Goal: Use online tool/utility

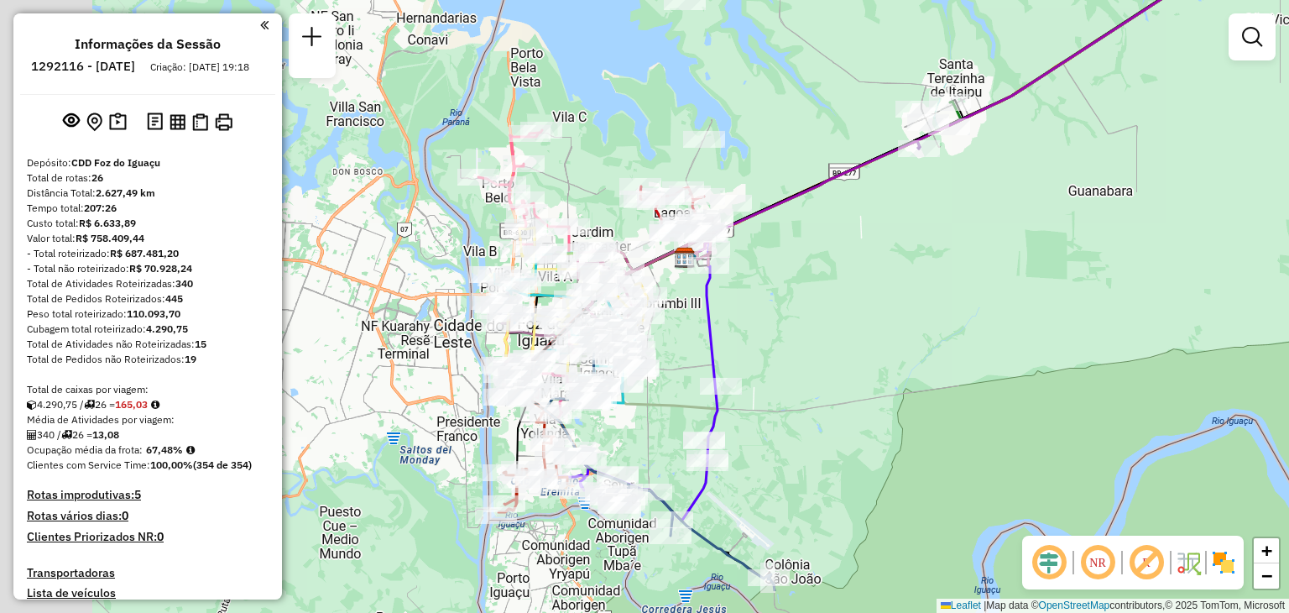
drag, startPoint x: 738, startPoint y: 220, endPoint x: 866, endPoint y: 164, distance: 140.2
click at [866, 164] on icon at bounding box center [1021, 57] width 670 height 402
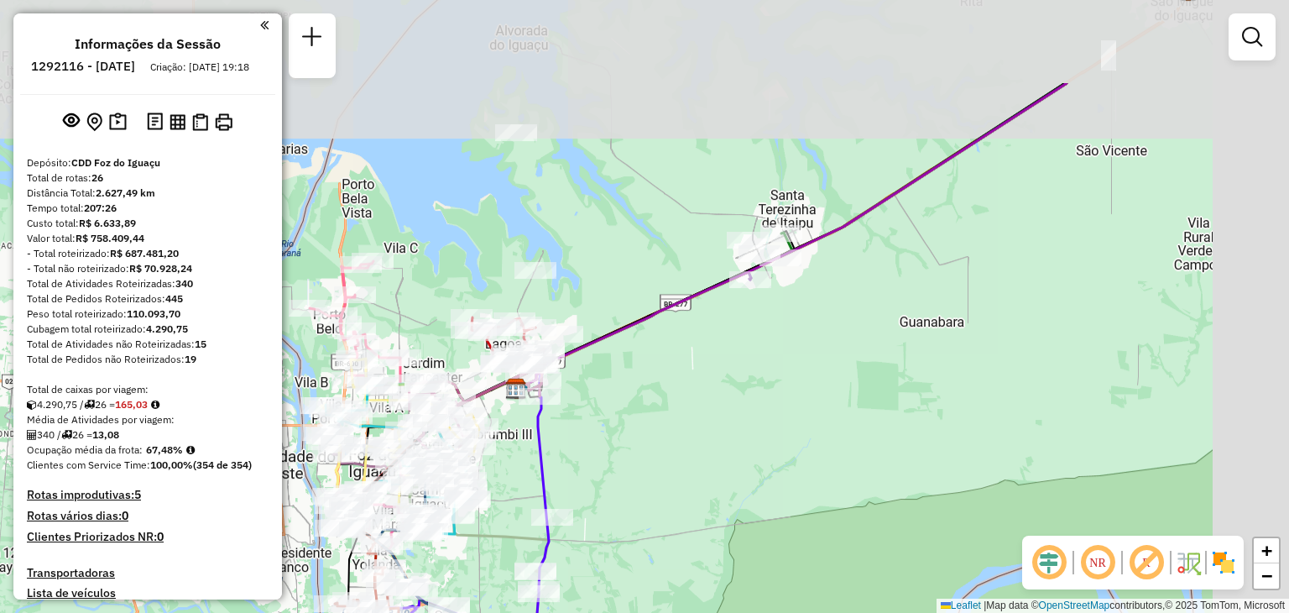
drag, startPoint x: 1047, startPoint y: 112, endPoint x: 561, endPoint y: 423, distance: 577.0
click at [561, 431] on div "Janela de atendimento Grade de atendimento Capacidade Transportadoras Veículos …" at bounding box center [644, 306] width 1289 height 613
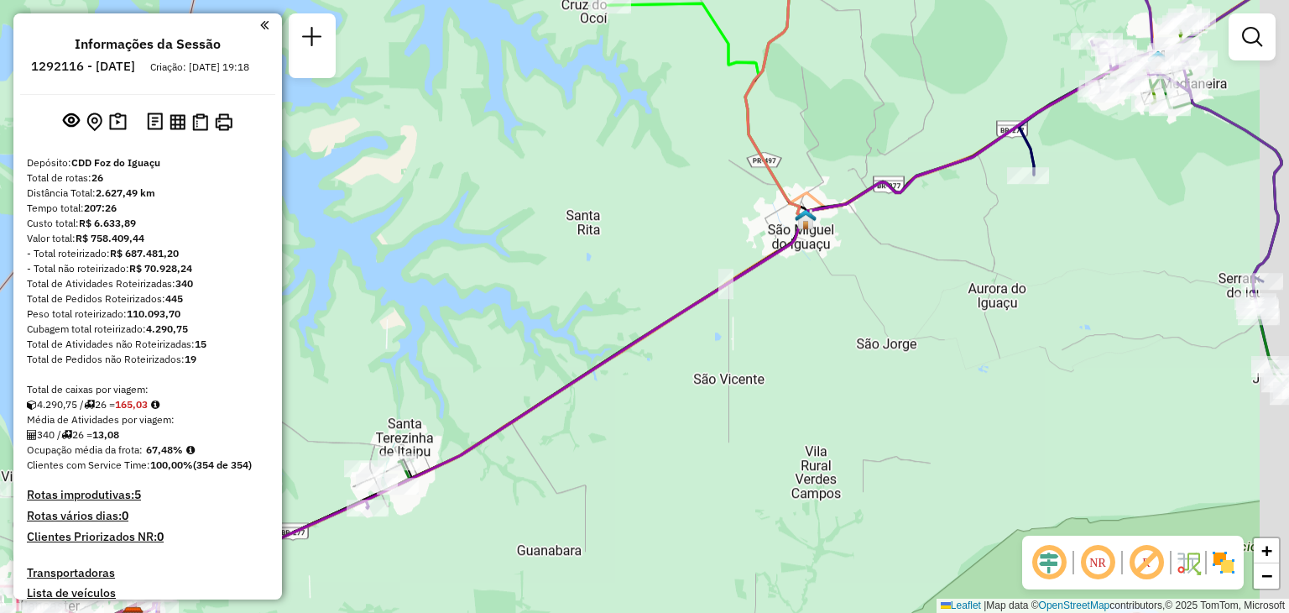
drag, startPoint x: 863, startPoint y: 212, endPoint x: 715, endPoint y: 270, distance: 158.6
click at [715, 270] on div "Janela de atendimento Grade de atendimento Capacidade Transportadoras Veículos …" at bounding box center [644, 306] width 1289 height 613
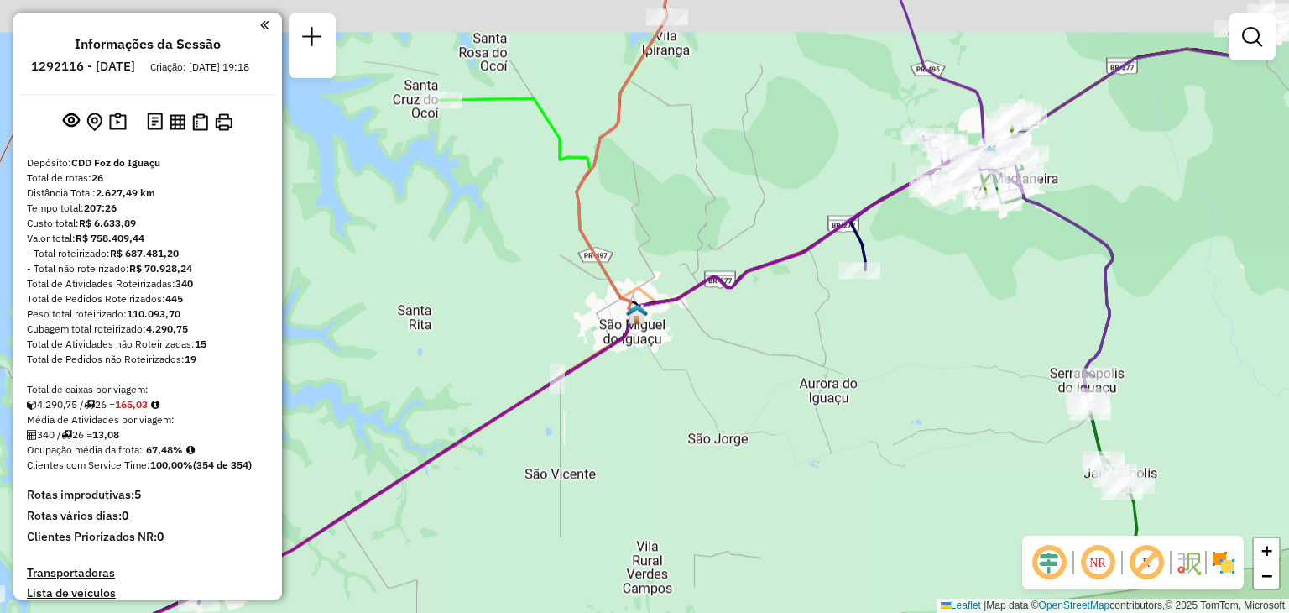
drag, startPoint x: 954, startPoint y: 184, endPoint x: 887, endPoint y: 230, distance: 81.5
click at [880, 249] on div "Janela de atendimento Grade de atendimento Capacidade Transportadoras Veículos …" at bounding box center [644, 306] width 1289 height 613
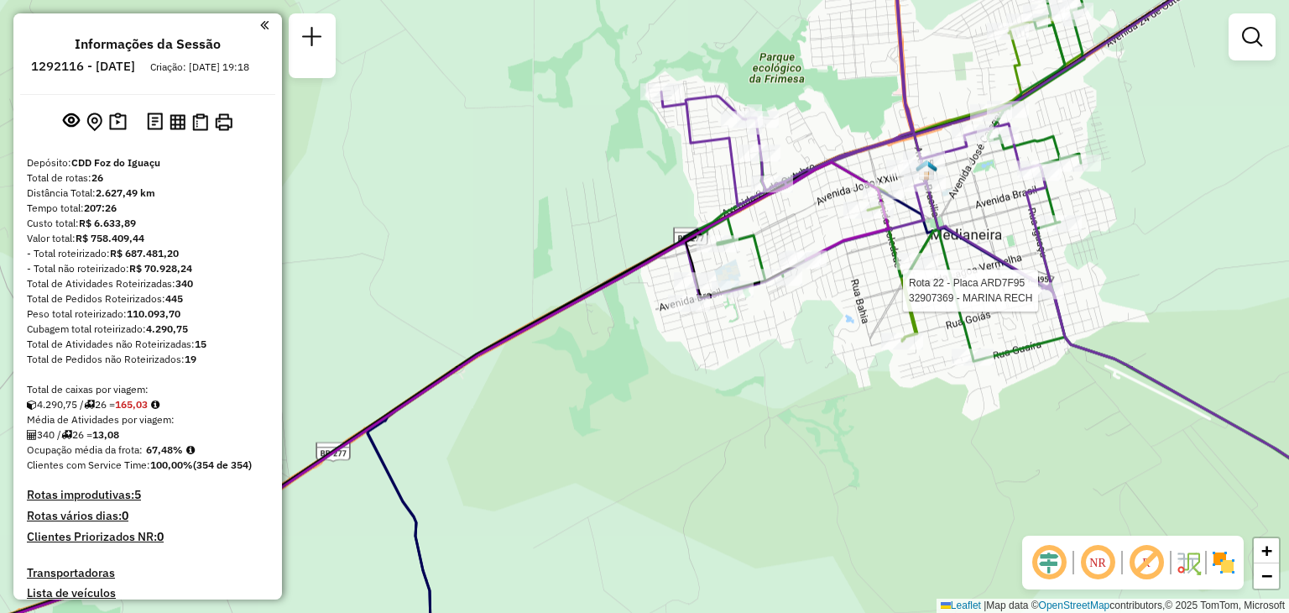
select select "**********"
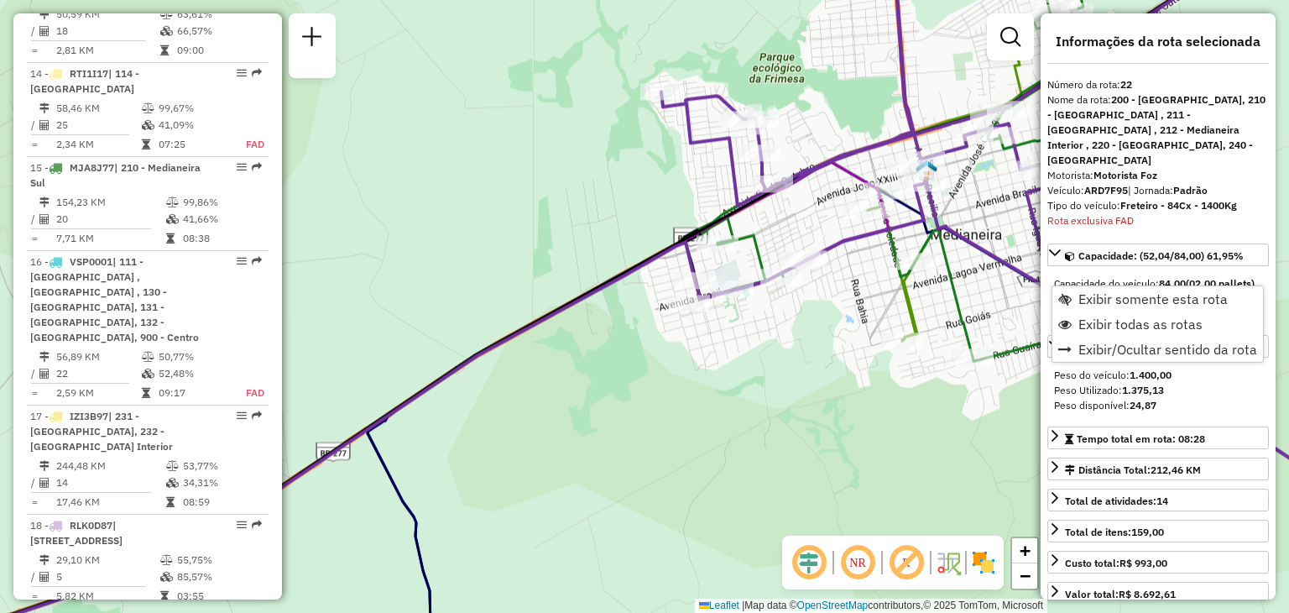
scroll to position [2658, 0]
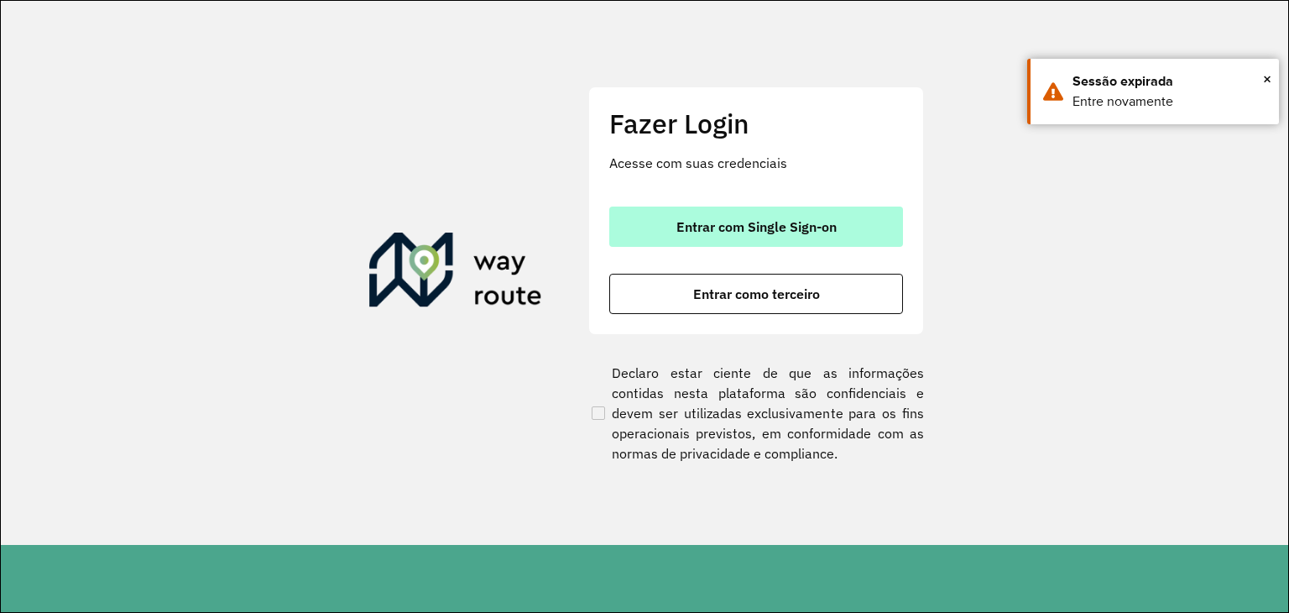
click at [787, 220] on span "Entrar com Single Sign-on" at bounding box center [756, 226] width 160 height 13
